Goal: Transaction & Acquisition: Purchase product/service

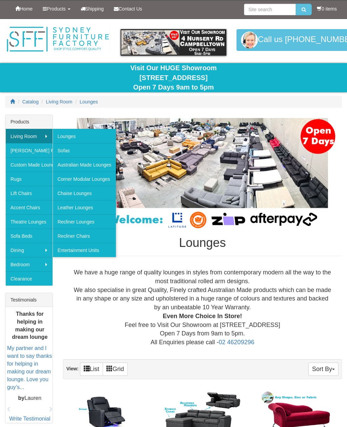
click at [65, 154] on link "Sofas" at bounding box center [85, 150] width 64 height 14
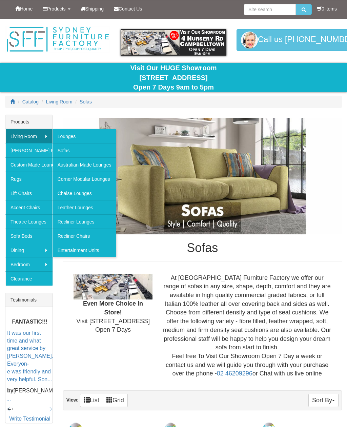
click at [66, 222] on link "Recliner Lounges" at bounding box center [85, 221] width 64 height 14
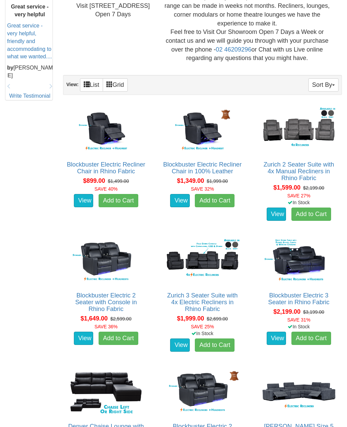
scroll to position [316, 0]
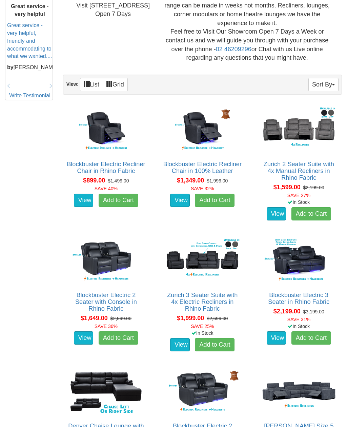
click at [211, 293] on link "Zurich 3 Seater Suite with 4x Electric Recliners in Rhino Fabric" at bounding box center [202, 302] width 71 height 20
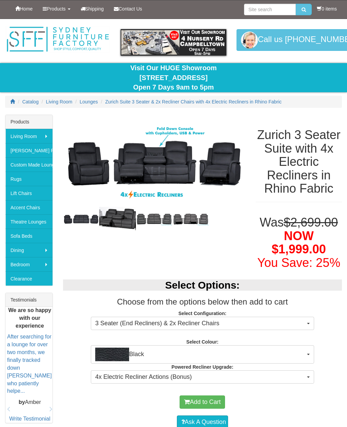
click at [310, 351] on button "Black" at bounding box center [202, 354] width 223 height 18
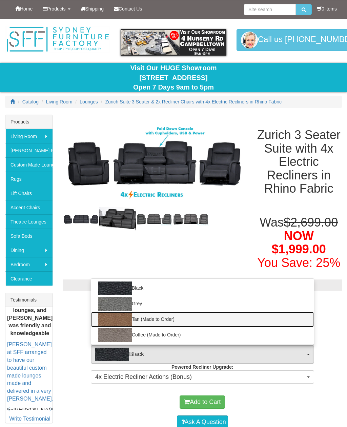
click at [162, 318] on link "Tan (Made to Order)" at bounding box center [202, 320] width 223 height 16
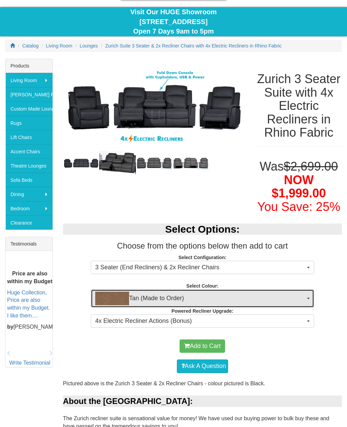
scroll to position [56, 0]
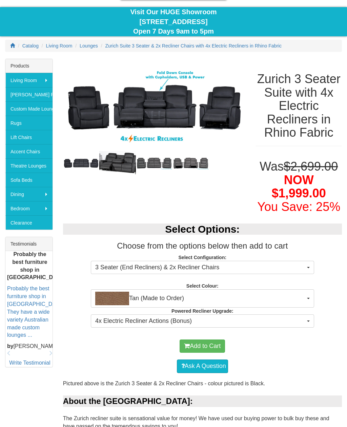
click at [235, 322] on span "4x Electric Recliner Actions (Bonus)" at bounding box center [200, 321] width 210 height 9
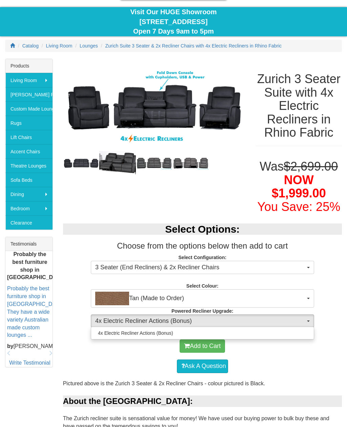
click at [243, 323] on div at bounding box center [173, 213] width 347 height 427
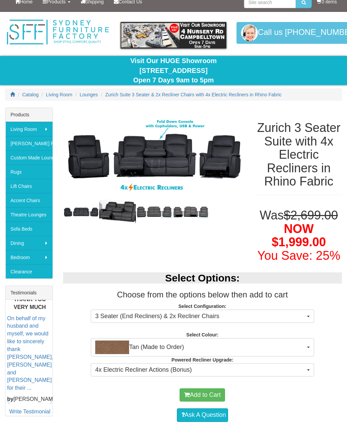
scroll to position [0, 0]
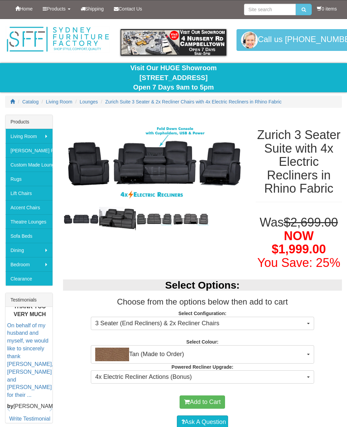
click at [192, 214] on img at bounding box center [191, 219] width 37 height 13
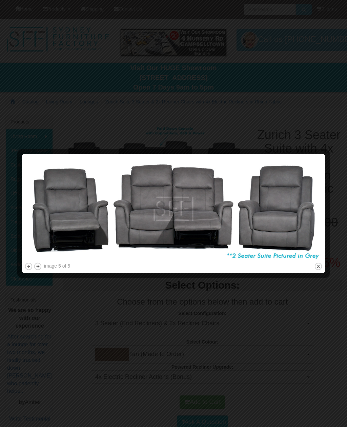
click at [318, 266] on button "close" at bounding box center [318, 266] width 8 height 8
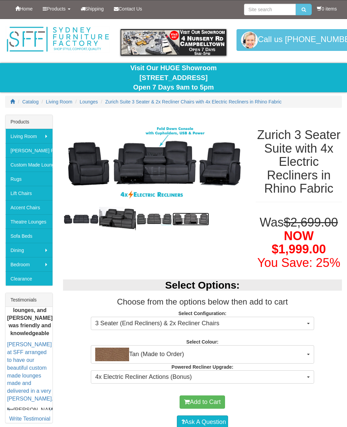
click at [142, 161] on img at bounding box center [154, 164] width 183 height 99
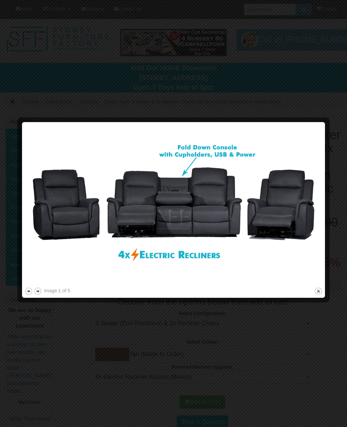
click at [322, 292] on button "close" at bounding box center [318, 291] width 8 height 8
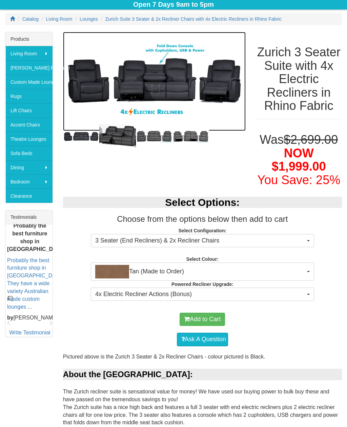
scroll to position [83, 0]
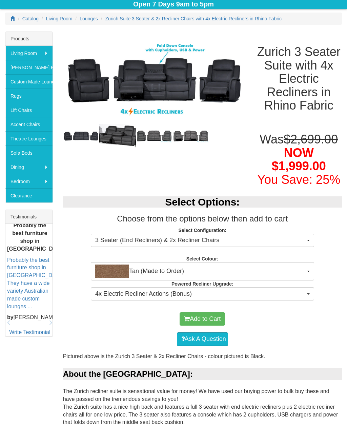
click at [187, 269] on span "Tan (Made to Order)" at bounding box center [200, 271] width 210 height 14
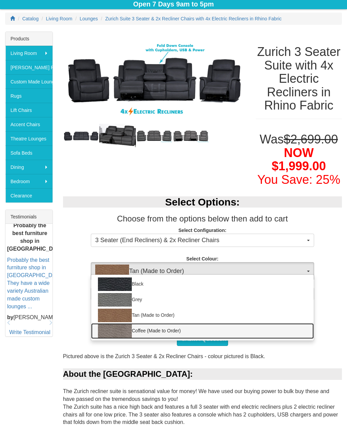
click at [152, 330] on link "Coffee (Made to Order)" at bounding box center [202, 331] width 223 height 16
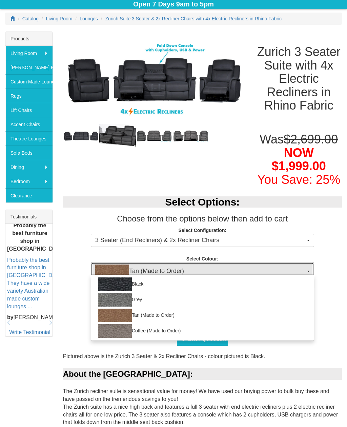
select select "2069"
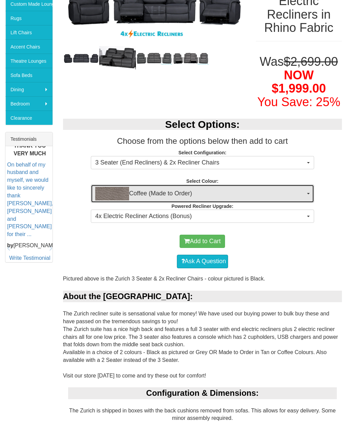
scroll to position [161, 0]
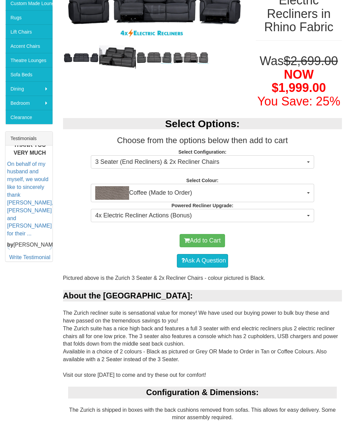
click at [210, 236] on button "Add to Cart" at bounding box center [202, 241] width 45 height 14
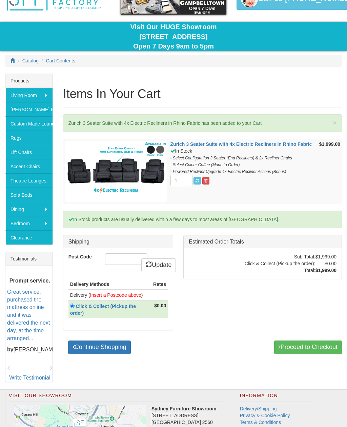
scroll to position [43, 0]
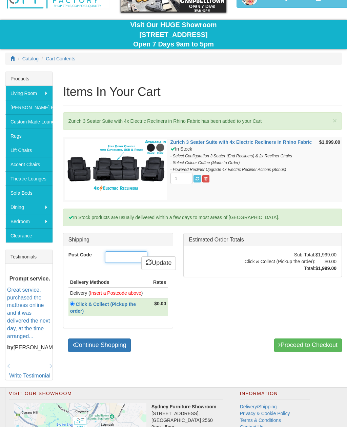
click at [111, 260] on input "Post Code" at bounding box center [126, 257] width 42 height 12
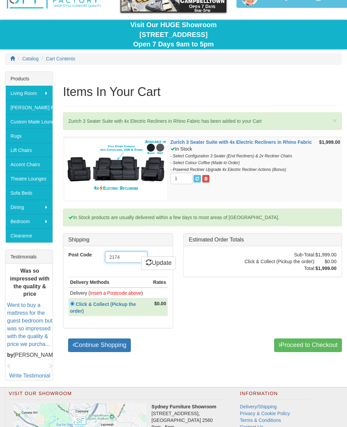
type input "2174"
click at [167, 261] on link "Update" at bounding box center [158, 263] width 35 height 14
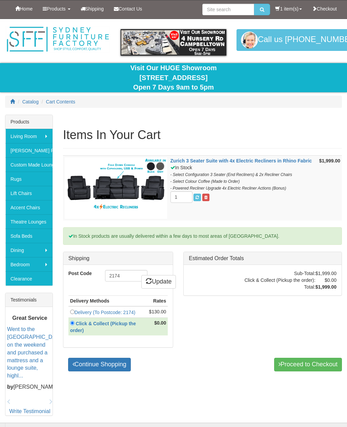
click at [71, 313] on input "radio" at bounding box center [72, 312] width 4 height 4
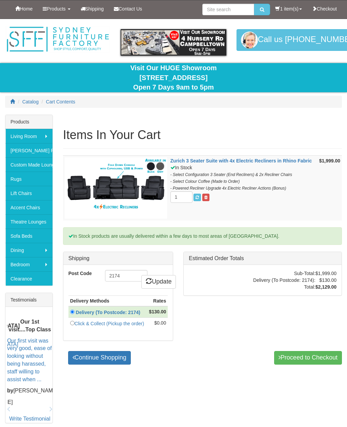
click at [304, 364] on link "Proceed to Checkout" at bounding box center [308, 358] width 68 height 14
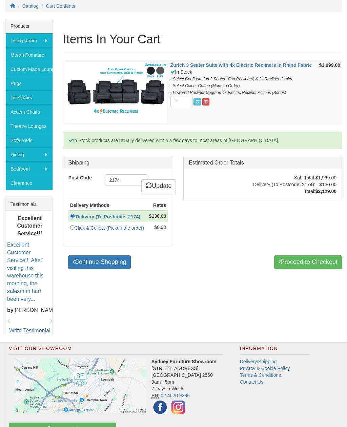
scroll to position [103, 0]
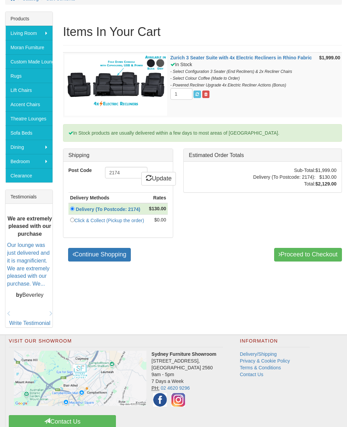
click at [23, 178] on link "Clearance" at bounding box center [28, 175] width 47 height 14
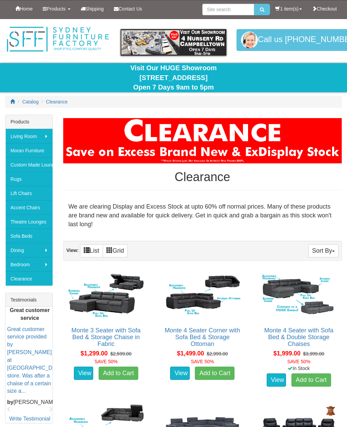
click at [9, 182] on link "Rugs" at bounding box center [28, 179] width 47 height 14
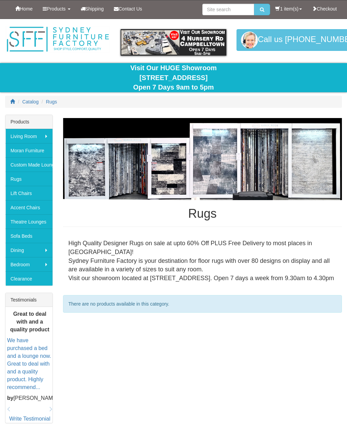
click at [95, 9] on span "Shipping" at bounding box center [94, 8] width 19 height 5
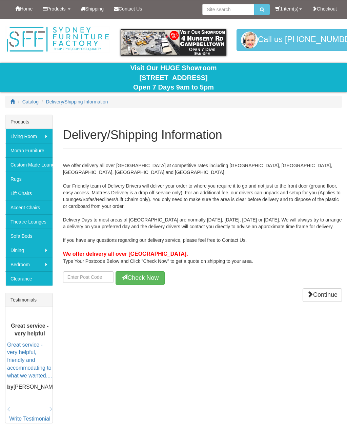
click at [54, 14] on link "Products" at bounding box center [57, 8] width 38 height 17
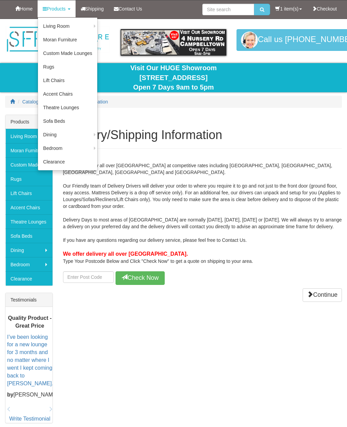
click at [21, 11] on span "Home" at bounding box center [26, 8] width 13 height 5
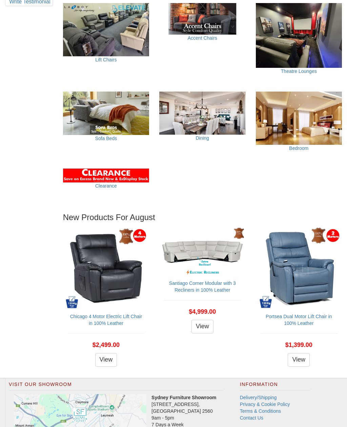
scroll to position [453, 0]
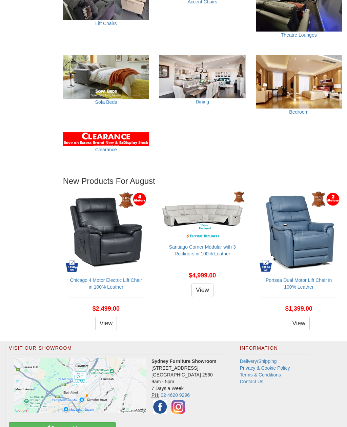
click at [270, 358] on link "Delivery/Shipping" at bounding box center [258, 360] width 37 height 5
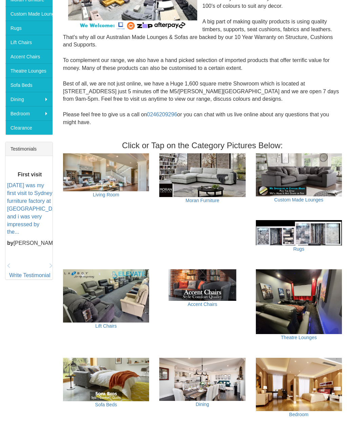
scroll to position [135, 0]
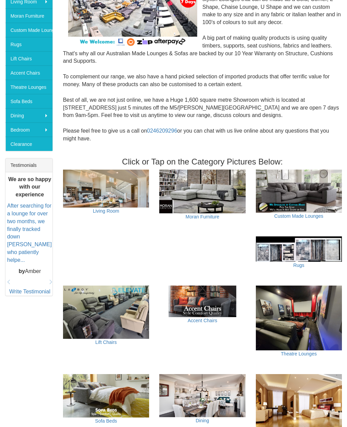
click at [296, 213] on link "Custom Made Lounges" at bounding box center [298, 215] width 49 height 5
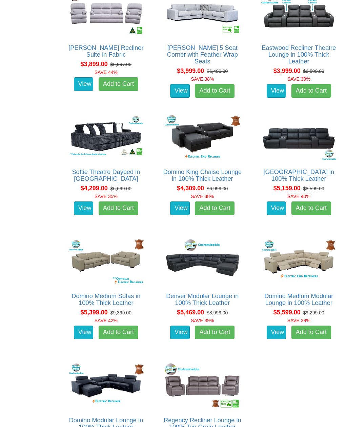
scroll to position [2273, 0]
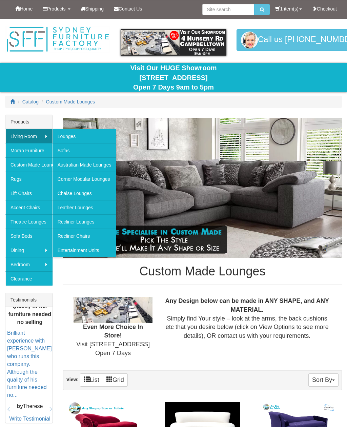
click at [61, 138] on link "Lounges" at bounding box center [85, 136] width 64 height 14
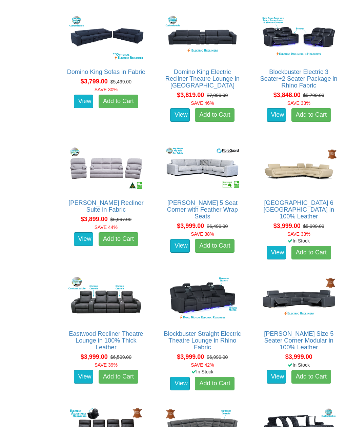
scroll to position [3521, 0]
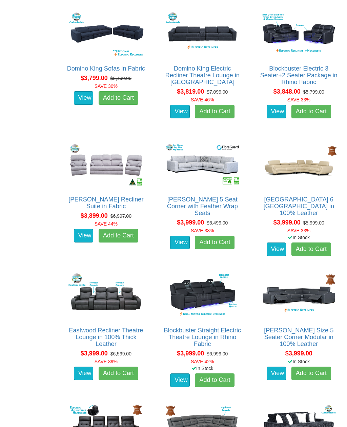
click at [84, 196] on link "[PERSON_NAME] Recliner Suite in Fabric" at bounding box center [105, 203] width 75 height 14
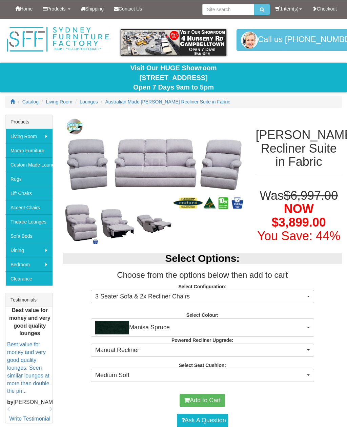
click at [262, 327] on span "Manisa Spruce" at bounding box center [200, 328] width 210 height 14
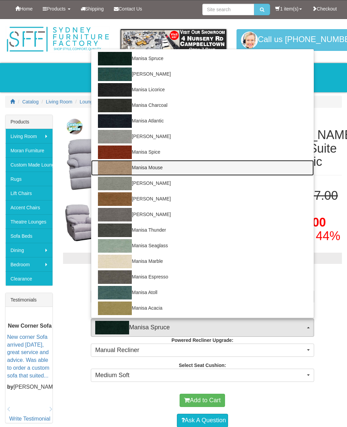
click at [147, 164] on link "Manisa Mouse" at bounding box center [202, 168] width 223 height 16
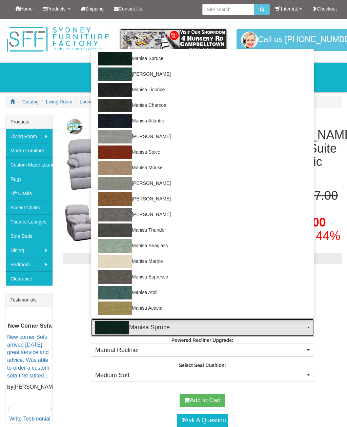
select select "1528"
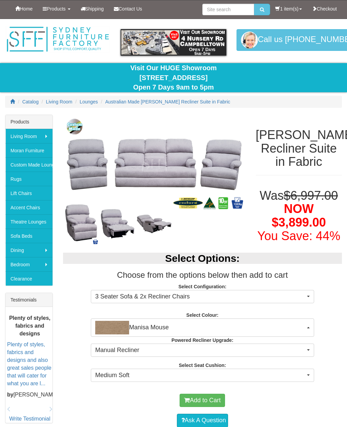
click at [185, 180] on img at bounding box center [154, 164] width 183 height 99
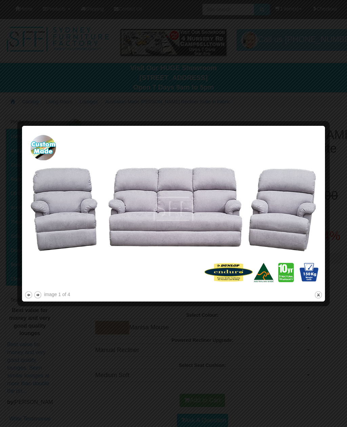
click at [321, 297] on button "close" at bounding box center [318, 295] width 8 height 8
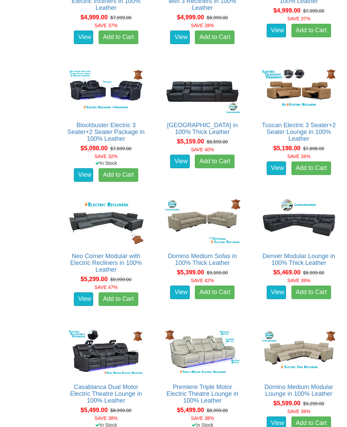
scroll to position [4643, 0]
